Goal: Information Seeking & Learning: Check status

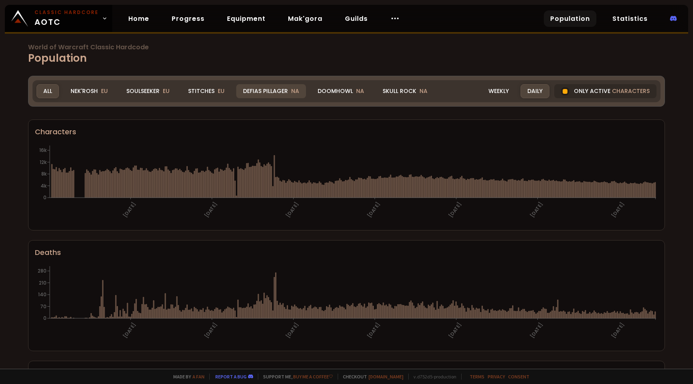
click at [279, 93] on div "Defias Pillager NA" at bounding box center [271, 91] width 70 height 14
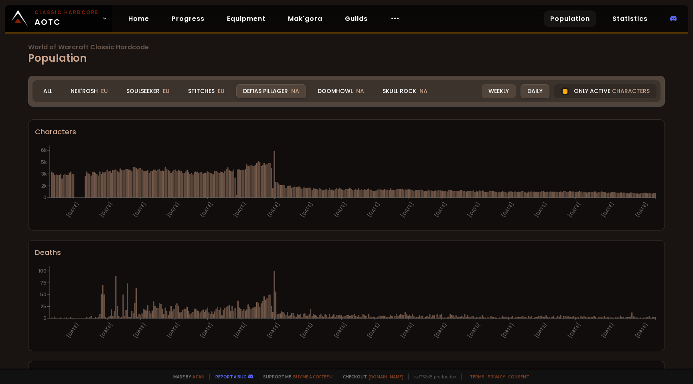
click at [496, 94] on div "Weekly" at bounding box center [499, 91] width 34 height 14
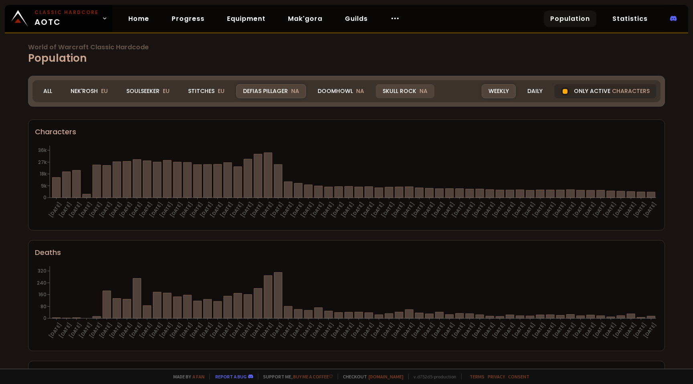
click at [397, 91] on div "Skull Rock NA" at bounding box center [405, 91] width 59 height 14
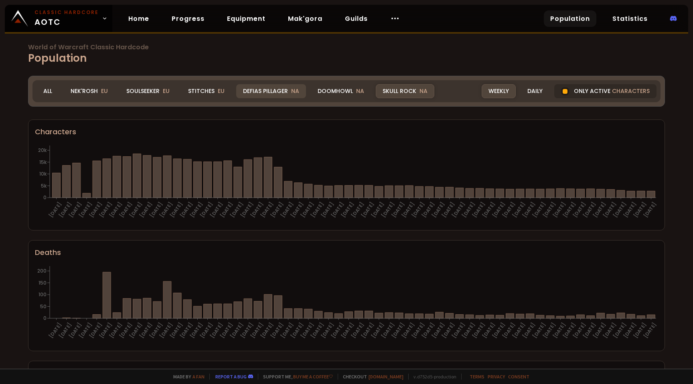
click at [282, 89] on div "Defias Pillager NA" at bounding box center [271, 91] width 70 height 14
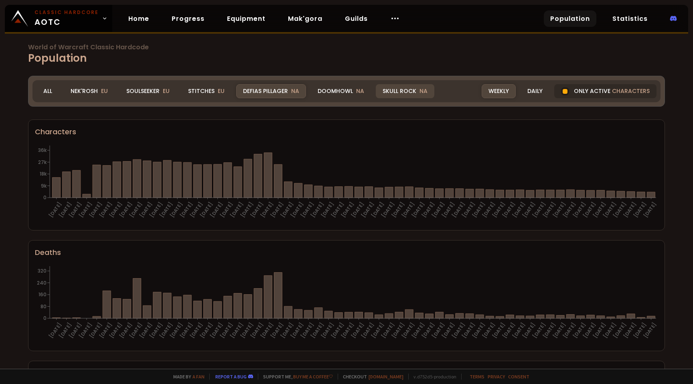
click at [399, 92] on div "Skull Rock NA" at bounding box center [405, 91] width 59 height 14
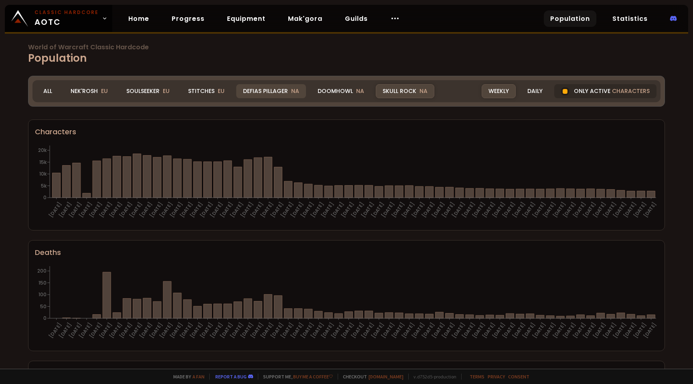
click at [279, 92] on div "Defias Pillager NA" at bounding box center [271, 91] width 70 height 14
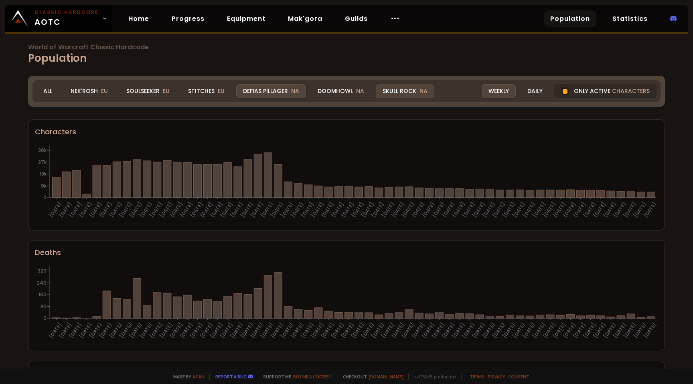
click at [402, 88] on div "Skull Rock NA" at bounding box center [405, 91] width 59 height 14
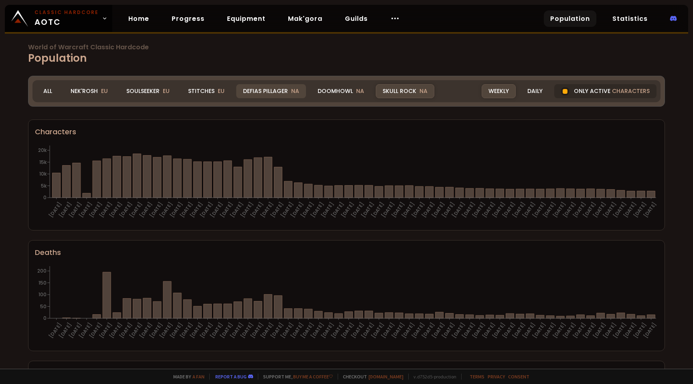
click at [271, 87] on div "Defias Pillager NA" at bounding box center [271, 91] width 70 height 14
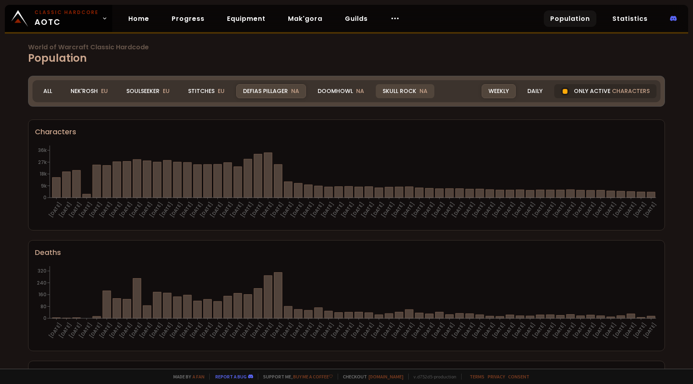
click at [399, 89] on div "Skull Rock NA" at bounding box center [405, 91] width 59 height 14
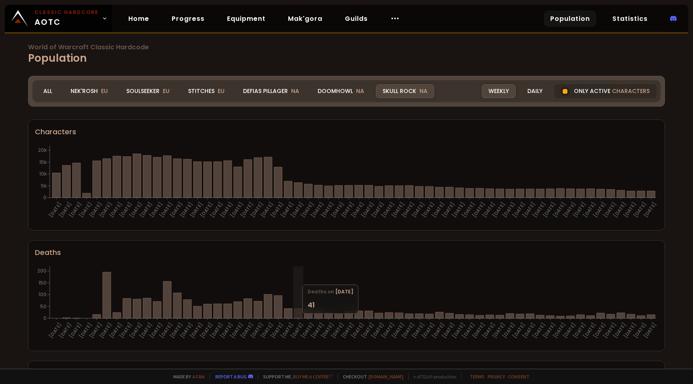
click at [406, 86] on div "Skull Rock NA" at bounding box center [405, 91] width 59 height 14
click at [292, 93] on span "NA" at bounding box center [295, 91] width 8 height 8
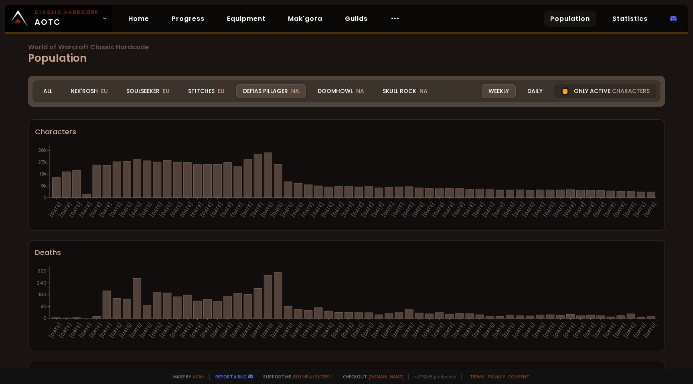
click at [292, 93] on span "NA" at bounding box center [295, 91] width 8 height 8
click at [342, 37] on div "World of Warcraft Classic Hardcode Population Realm Defias Pillager All Nek'Ros…" at bounding box center [346, 184] width 693 height 369
